Goal: Transaction & Acquisition: Purchase product/service

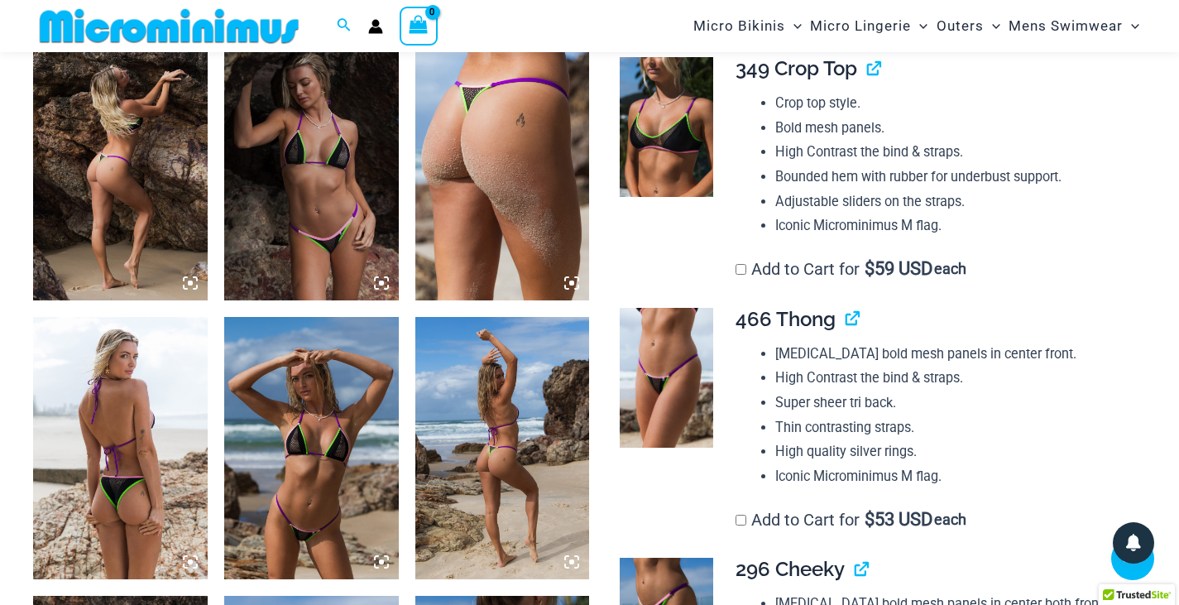
scroll to position [964, 0]
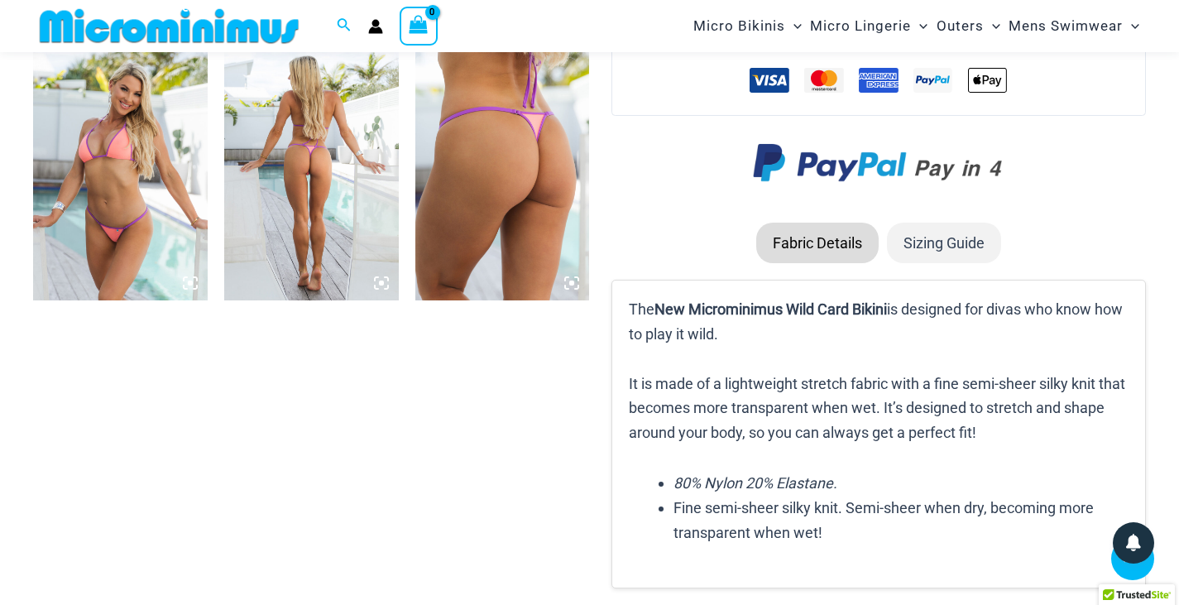
scroll to position [2079, 0]
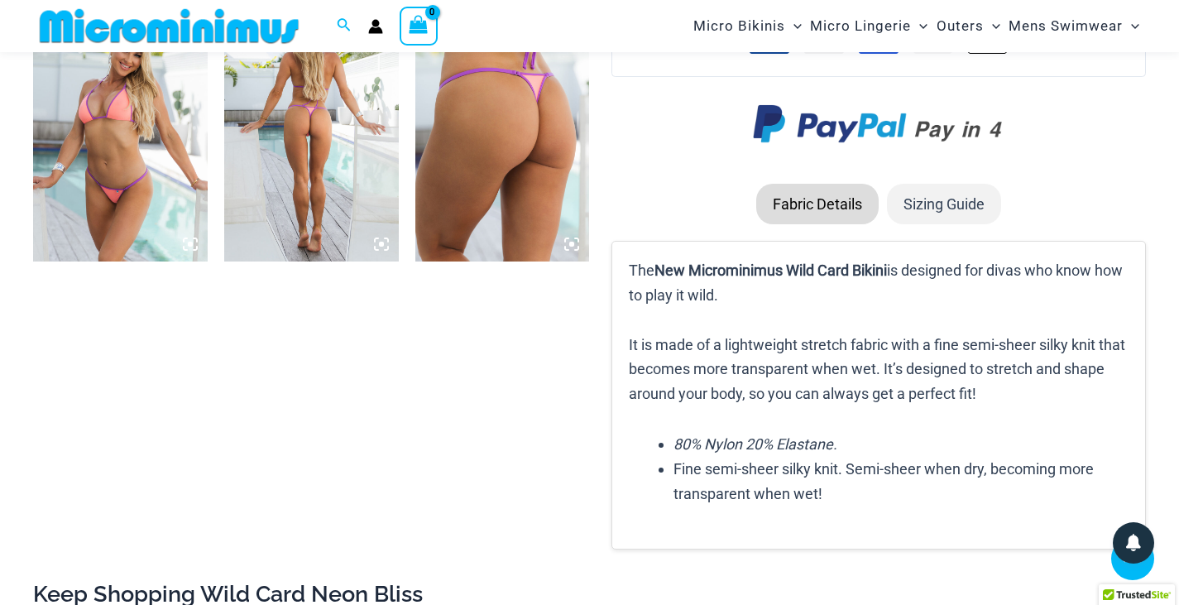
scroll to position [2116, 0]
